Goal: Check status

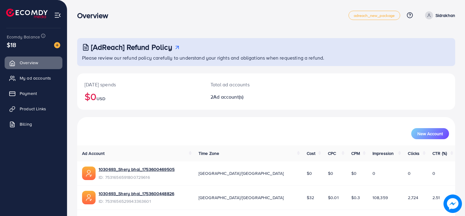
scroll to position [17, 0]
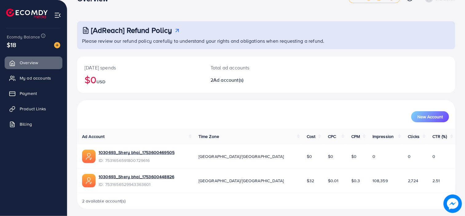
click at [37, 77] on span "My ad accounts" at bounding box center [35, 78] width 31 height 6
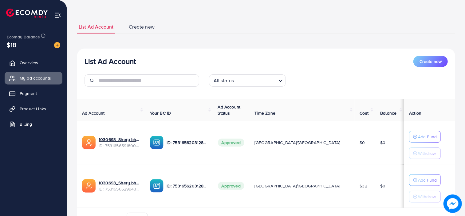
scroll to position [28, 0]
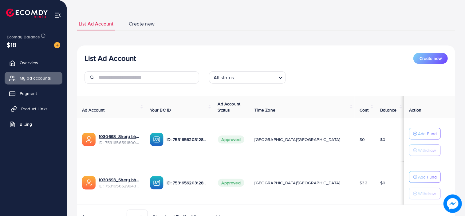
click at [34, 111] on span "Product Links" at bounding box center [34, 109] width 26 height 6
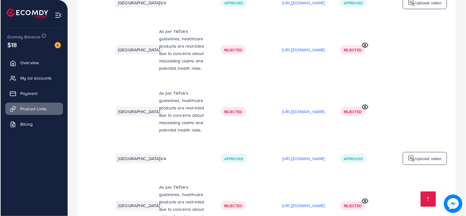
scroll to position [1912, 0]
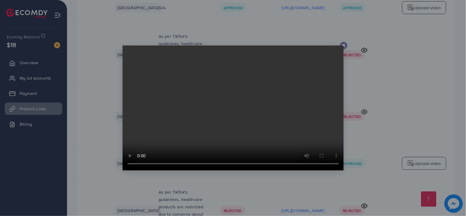
click at [341, 44] on icon at bounding box center [343, 45] width 5 height 5
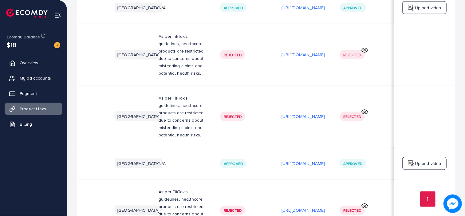
scroll to position [0, 104]
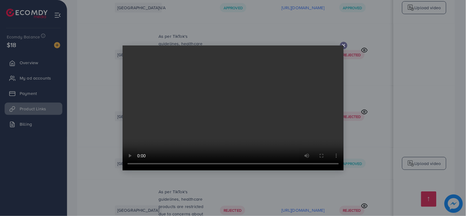
click at [345, 44] on icon at bounding box center [343, 45] width 5 height 5
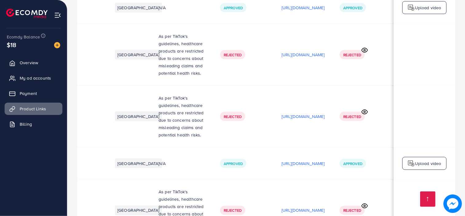
drag, startPoint x: 128, startPoint y: 119, endPoint x: 191, endPoint y: 152, distance: 70.8
copy p "This product can not be approved gps tracker falls under the prohibited product…"
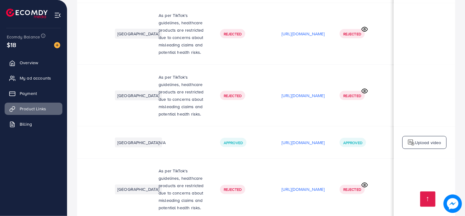
scroll to position [1935, 0]
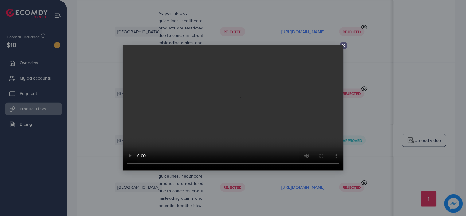
click at [344, 45] on icon at bounding box center [343, 45] width 5 height 5
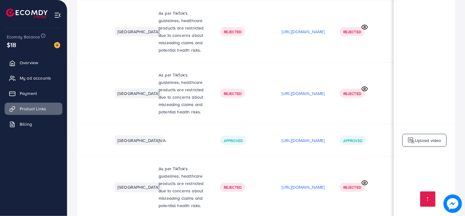
drag, startPoint x: 127, startPoint y: 143, endPoint x: 197, endPoint y: 180, distance: 78.7
copy p "There are so many violations related to this product. So anyone promoting it wo…"
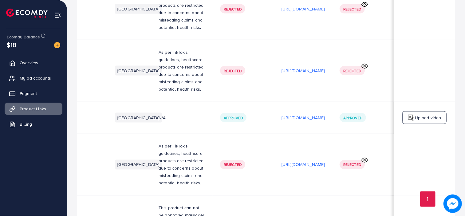
scroll to position [1986, 0]
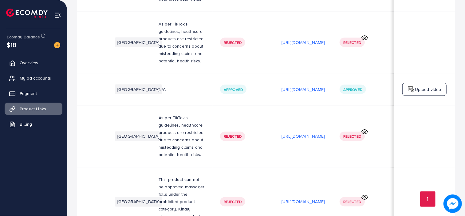
drag, startPoint x: 126, startPoint y: 149, endPoint x: 165, endPoint y: 173, distance: 45.8
copy p "This product can not be approved lighter falls under the prohibited product cat…"
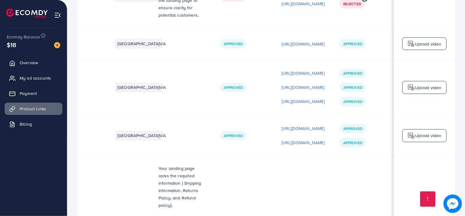
scroll to position [0, 0]
